Goal: Find specific page/section: Find specific page/section

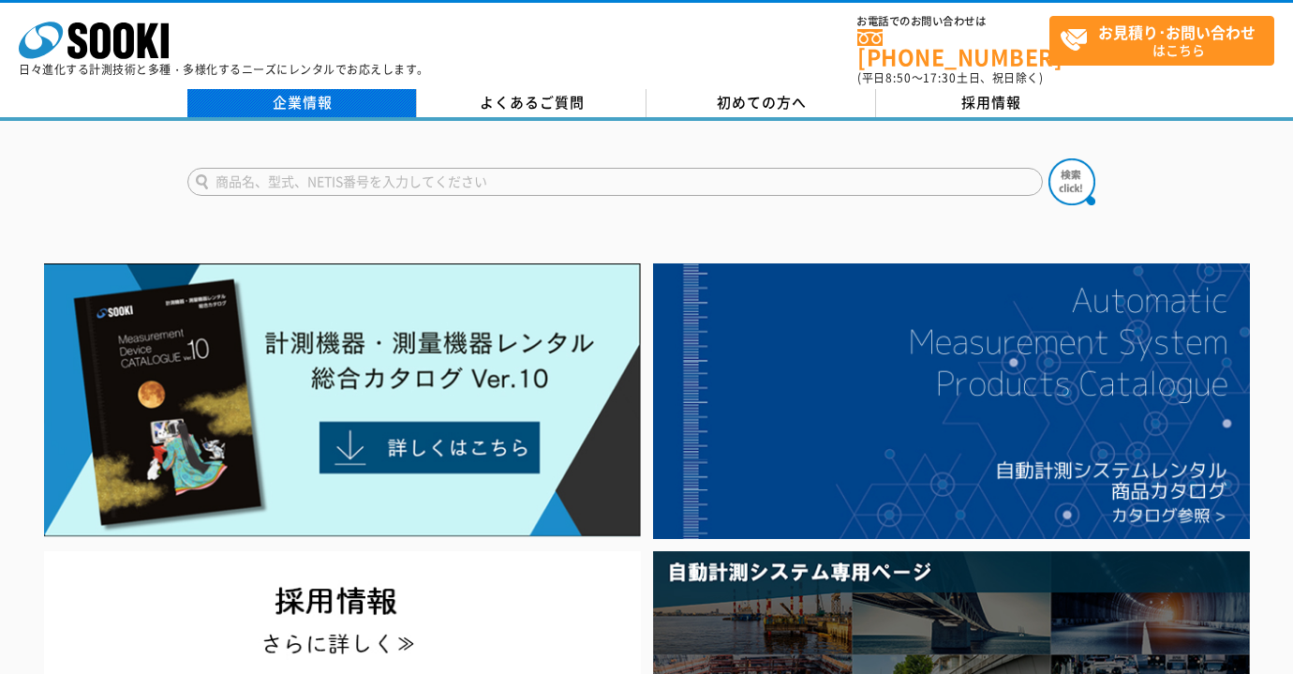
click at [284, 90] on link "企業情報" at bounding box center [302, 103] width 230 height 28
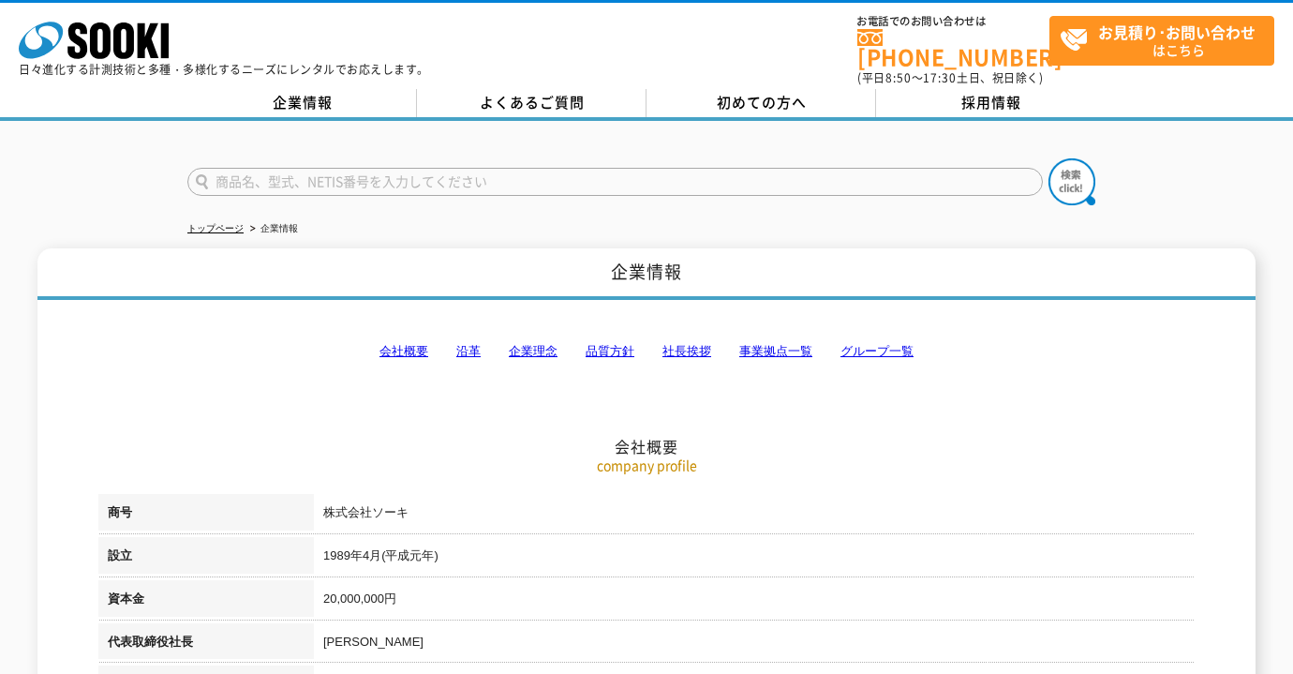
click at [791, 344] on link "事業拠点一覧" at bounding box center [775, 351] width 73 height 14
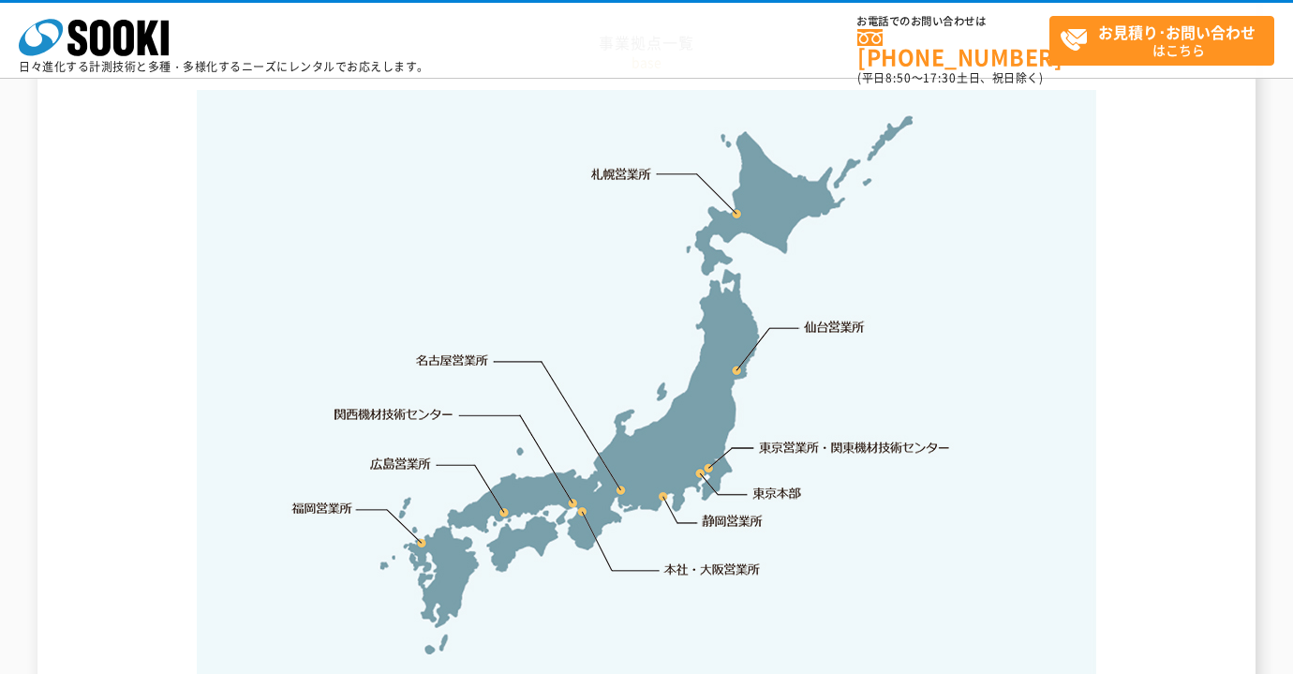
scroll to position [3881, 0]
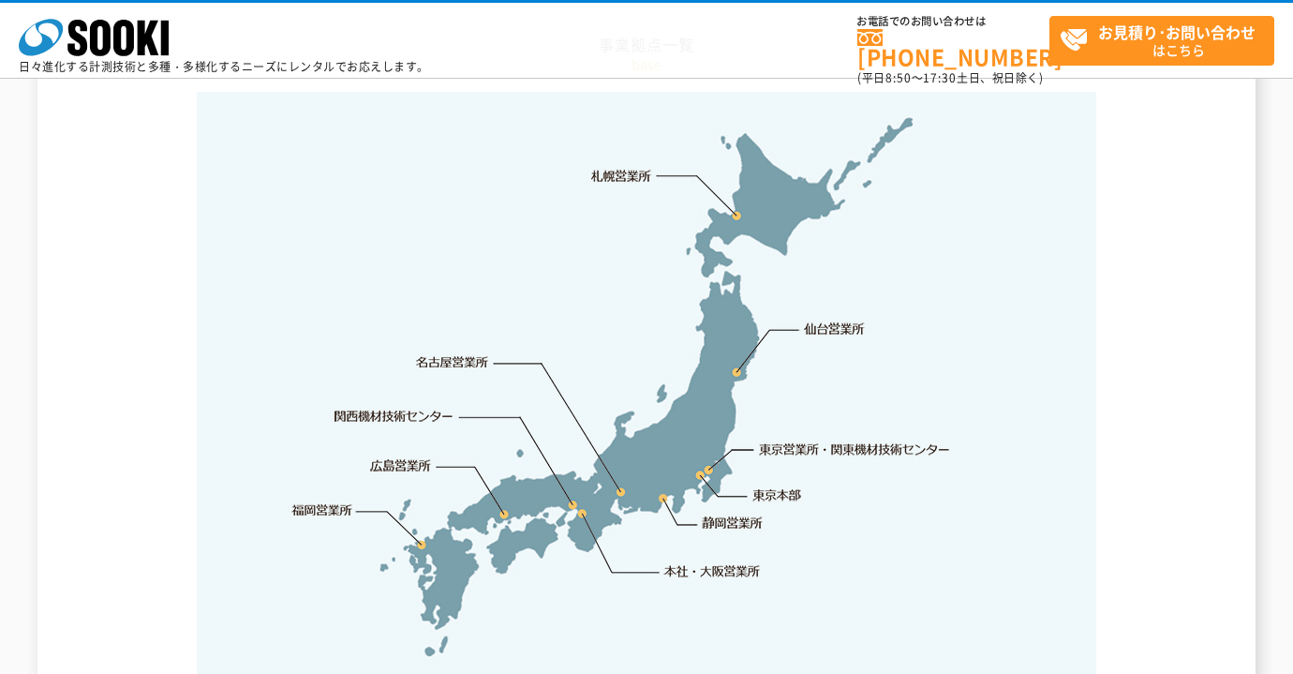
click at [795, 440] on link "東京営業所・関東機材技術センター" at bounding box center [856, 449] width 192 height 19
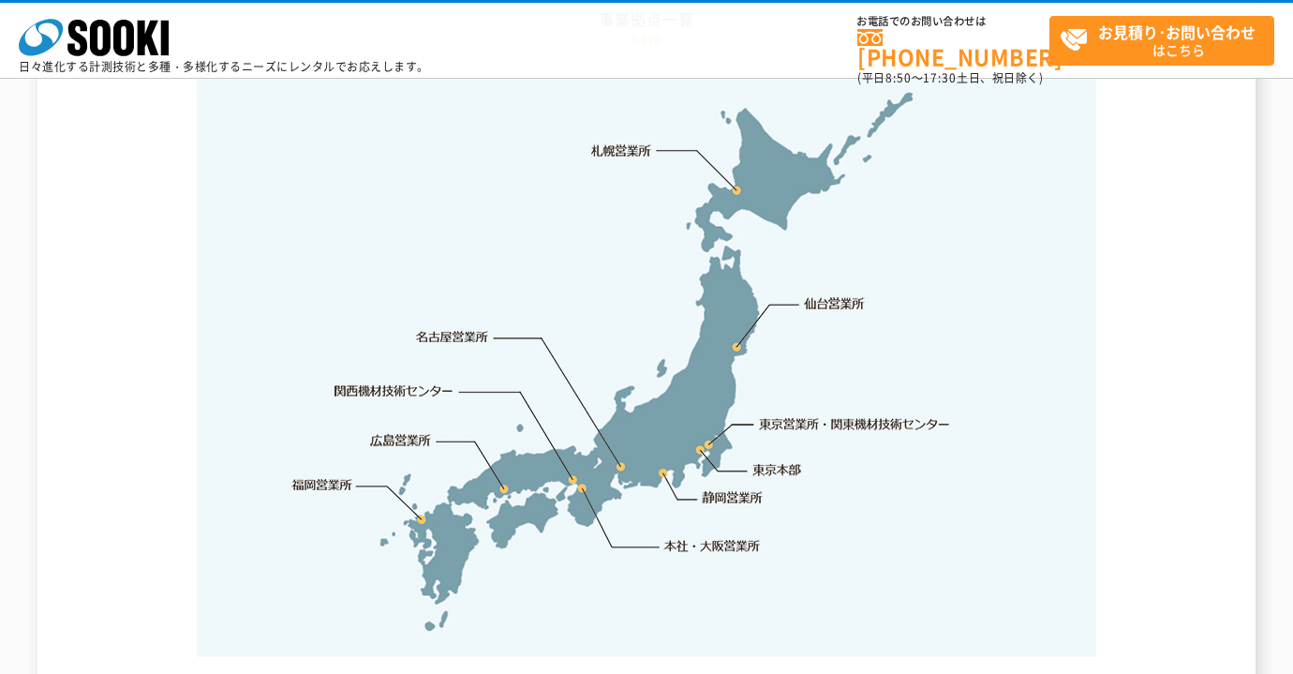
scroll to position [3908, 0]
